Goal: Navigation & Orientation: Understand site structure

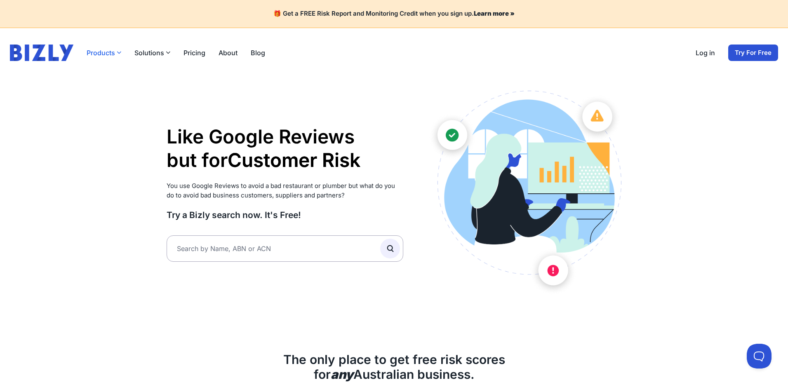
click at [115, 52] on button "Products" at bounding box center [104, 53] width 35 height 10
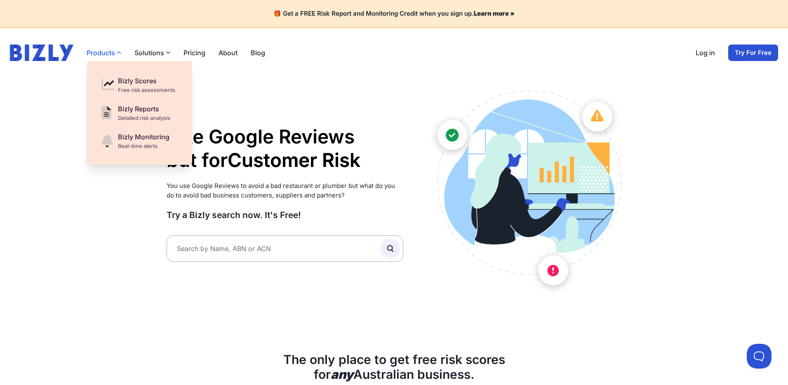
click at [114, 52] on button "Products" at bounding box center [104, 53] width 35 height 10
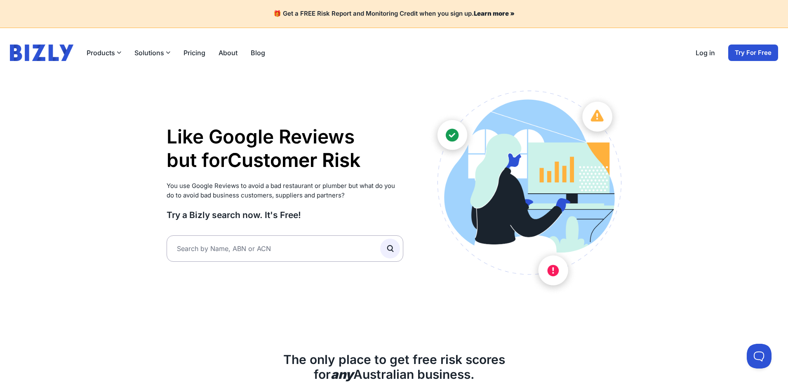
click at [165, 52] on button "Solutions" at bounding box center [153, 53] width 36 height 10
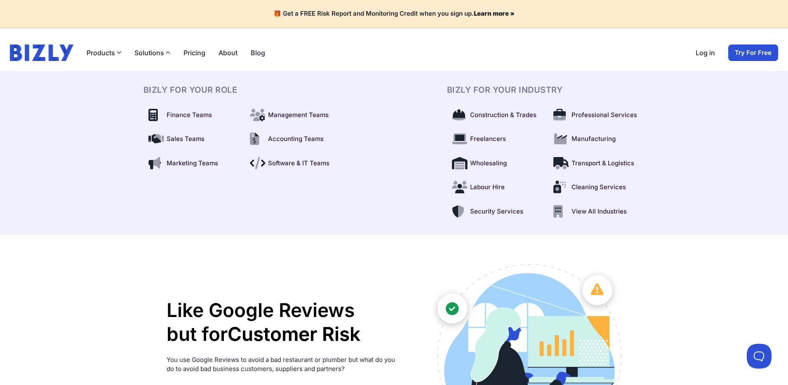
click at [163, 52] on button "Solutions" at bounding box center [153, 53] width 36 height 10
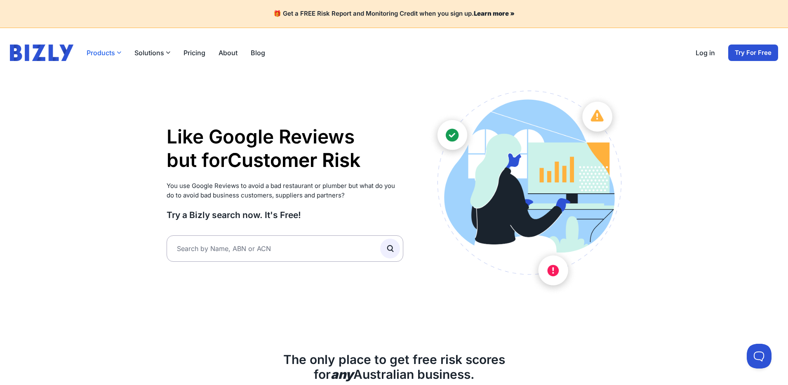
click at [108, 53] on button "Products" at bounding box center [104, 53] width 35 height 10
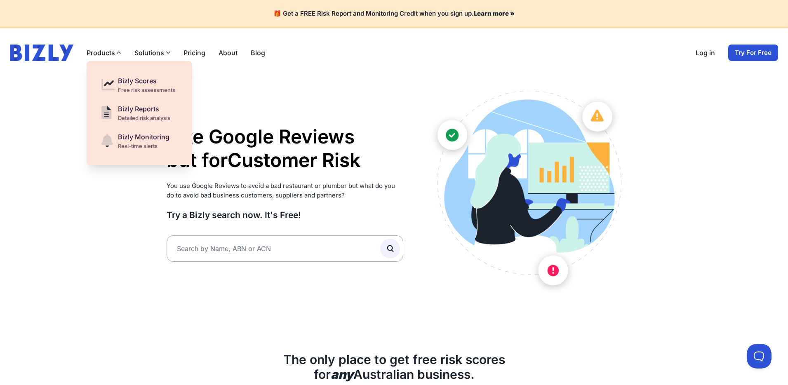
click at [155, 52] on button "Solutions" at bounding box center [153, 53] width 36 height 10
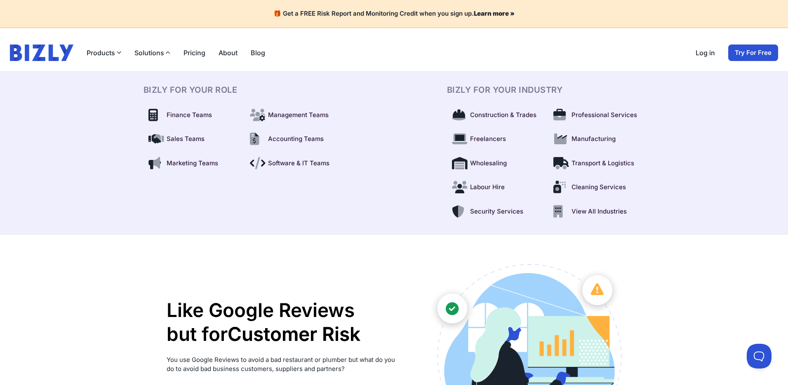
click at [155, 52] on button "Solutions" at bounding box center [153, 53] width 36 height 10
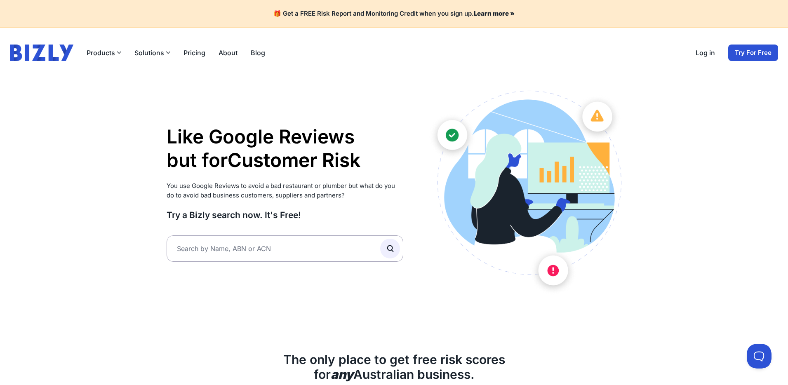
click at [155, 52] on button "Solutions" at bounding box center [153, 53] width 36 height 10
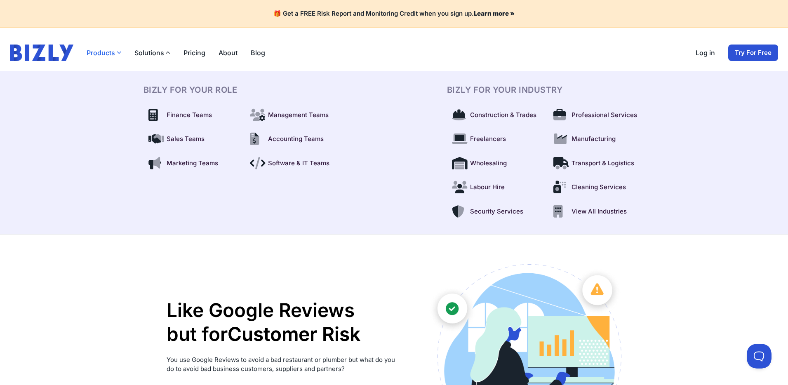
click at [115, 51] on button "Products" at bounding box center [104, 53] width 35 height 10
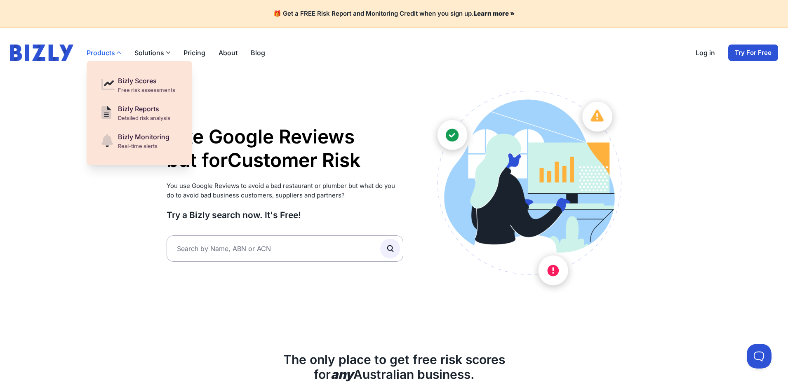
click at [115, 51] on button "Products" at bounding box center [104, 53] width 35 height 10
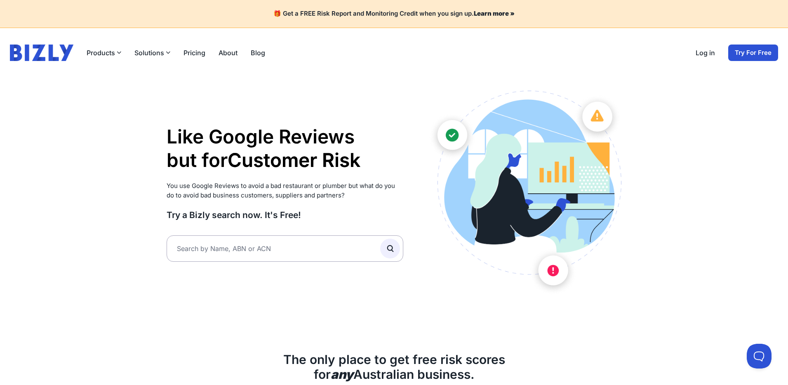
click at [167, 52] on icon "button" at bounding box center [168, 52] width 5 height 5
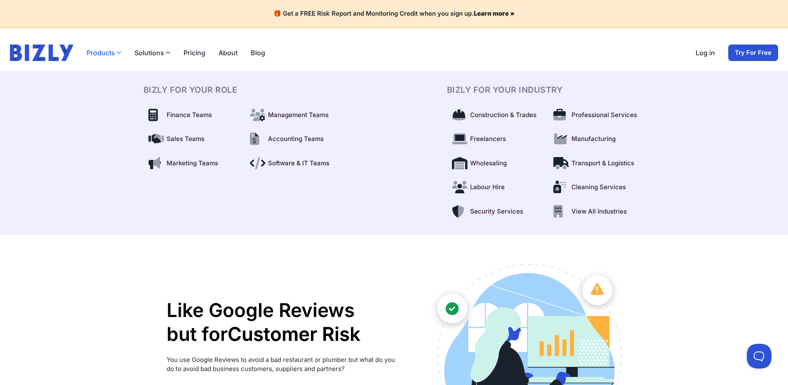
click at [103, 53] on button "Products" at bounding box center [104, 53] width 35 height 10
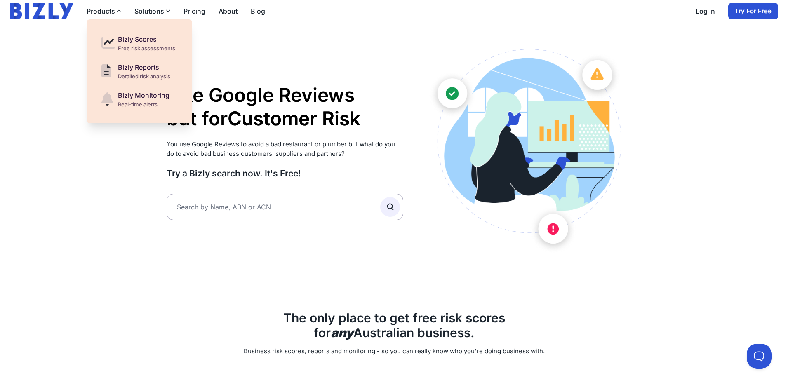
scroll to position [57, 0]
